Goal: Information Seeking & Learning: Understand process/instructions

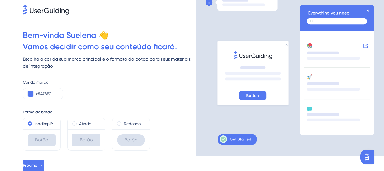
scroll to position [16, 0]
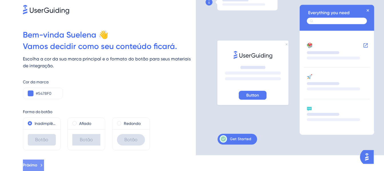
click at [44, 164] on icon at bounding box center [41, 164] width 5 height 5
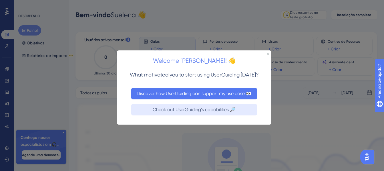
click at [209, 99] on button "Discover how UserGuiding can support my use case 👀" at bounding box center [194, 93] width 126 height 11
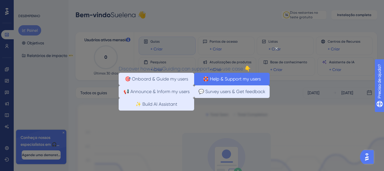
click at [226, 75] on button "🛟 Help & Support my users" at bounding box center [231, 79] width 75 height 13
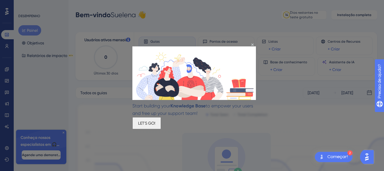
click at [161, 124] on button "LET'S GO!" at bounding box center [146, 123] width 29 height 12
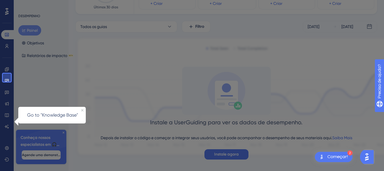
scroll to position [71, 0]
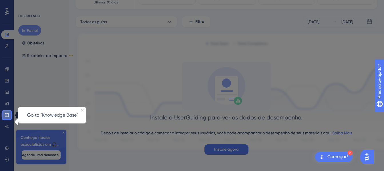
click at [9, 114] on icon at bounding box center [7, 115] width 5 height 5
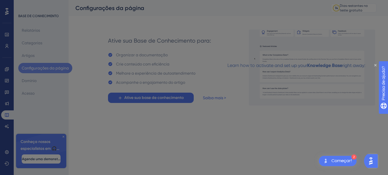
click at [365, 63] on div "Learn how to activate and set up your Knowledge Base right away:" at bounding box center [296, 65] width 138 height 7
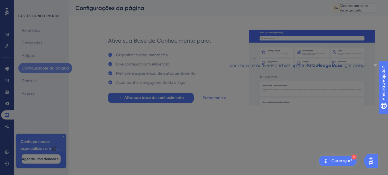
click at [365, 63] on div "Learn how to activate and set up your Knowledge Base right away:" at bounding box center [296, 65] width 138 height 7
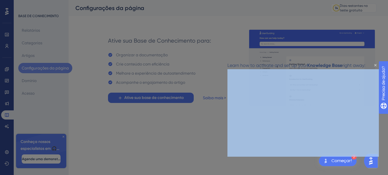
click at [365, 63] on div "Learn how to activate and set up your Knowledge Base right away:" at bounding box center [296, 65] width 138 height 7
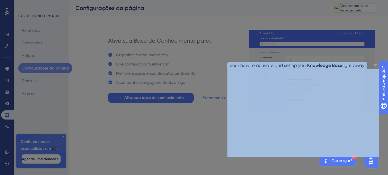
click at [365, 64] on div "Learn how to activate and set up your Knowledge Base right away:" at bounding box center [296, 65] width 138 height 7
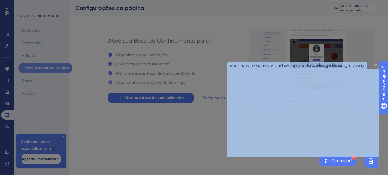
click at [365, 64] on div "Learn how to activate and set up your Knowledge Base right away:" at bounding box center [296, 65] width 138 height 7
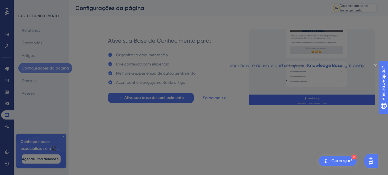
click at [365, 64] on div "Learn how to activate and set up your Knowledge Base right away:" at bounding box center [296, 65] width 138 height 7
drag, startPoint x: 610, startPoint y: 121, endPoint x: 375, endPoint y: 63, distance: 242.1
click at [365, 63] on div "Learn how to activate and set up your Knowledge Base right away:" at bounding box center [296, 65] width 138 height 7
click at [382, 59] on div at bounding box center [194, 87] width 388 height 175
click at [365, 63] on div "Learn how to activate and set up your Knowledge Base right away:" at bounding box center [296, 65] width 138 height 7
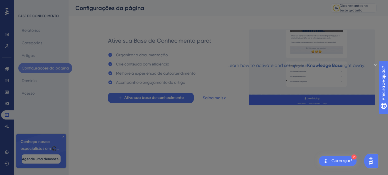
click at [82, 114] on div at bounding box center [194, 87] width 388 height 175
